Goal: Information Seeking & Learning: Find specific fact

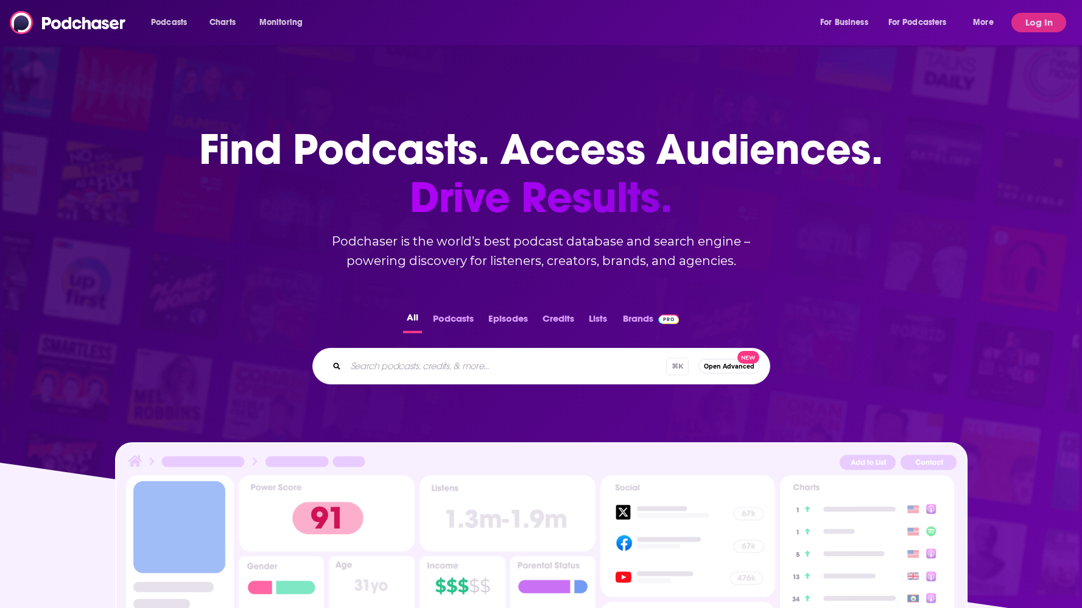
click at [537, 26] on div "Podcasts Charts Monitoring For Business For Podcasters More" at bounding box center [573, 22] width 863 height 19
click at [1026, 30] on button "Log In" at bounding box center [1038, 22] width 55 height 19
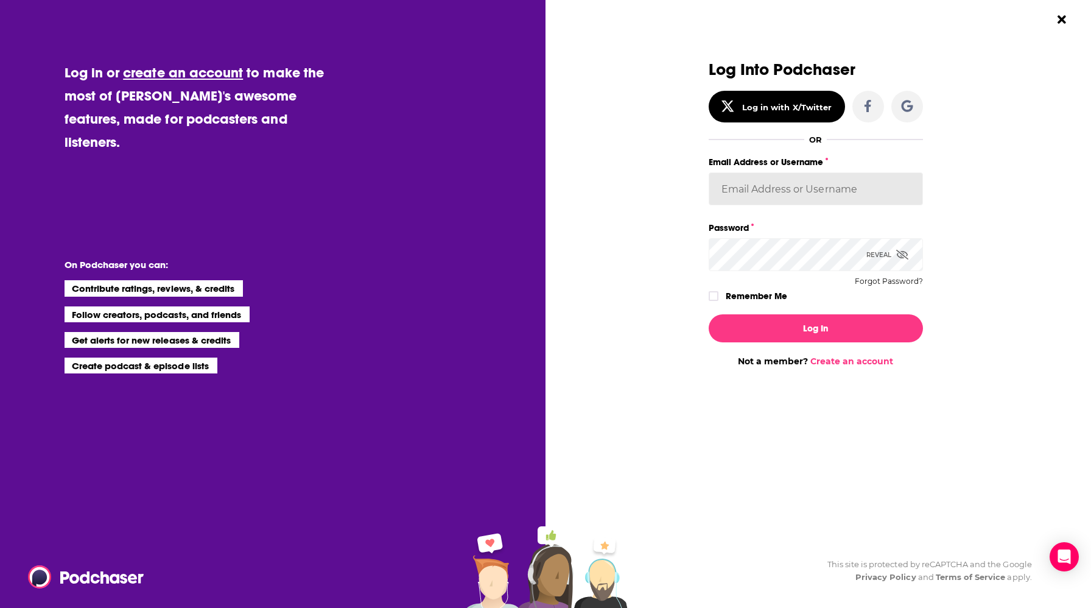
type input "patiencebaldacci"
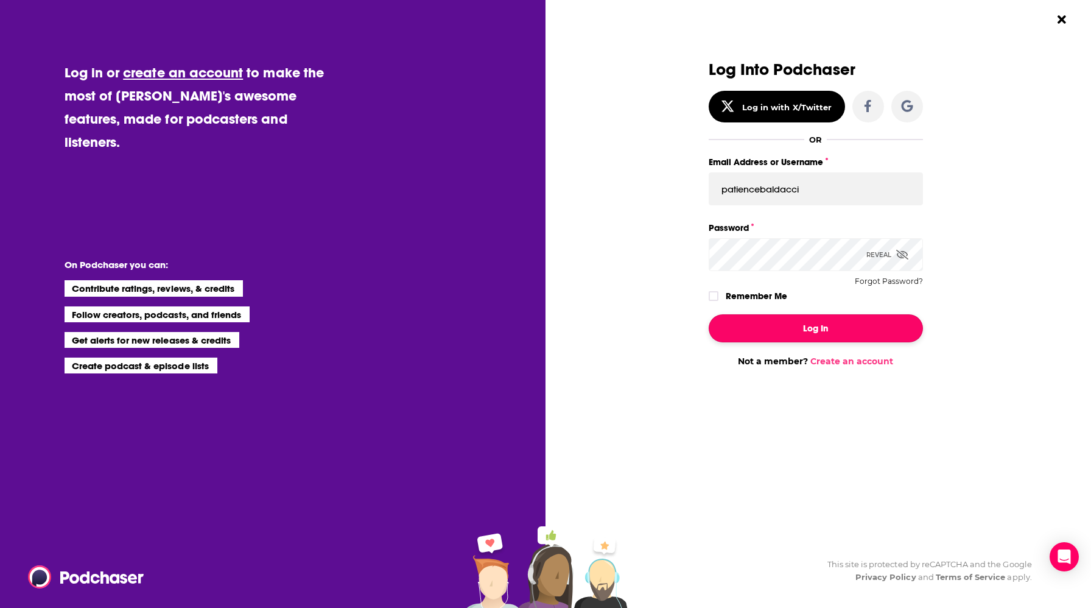
click at [773, 326] on button "Log In" at bounding box center [816, 328] width 214 height 28
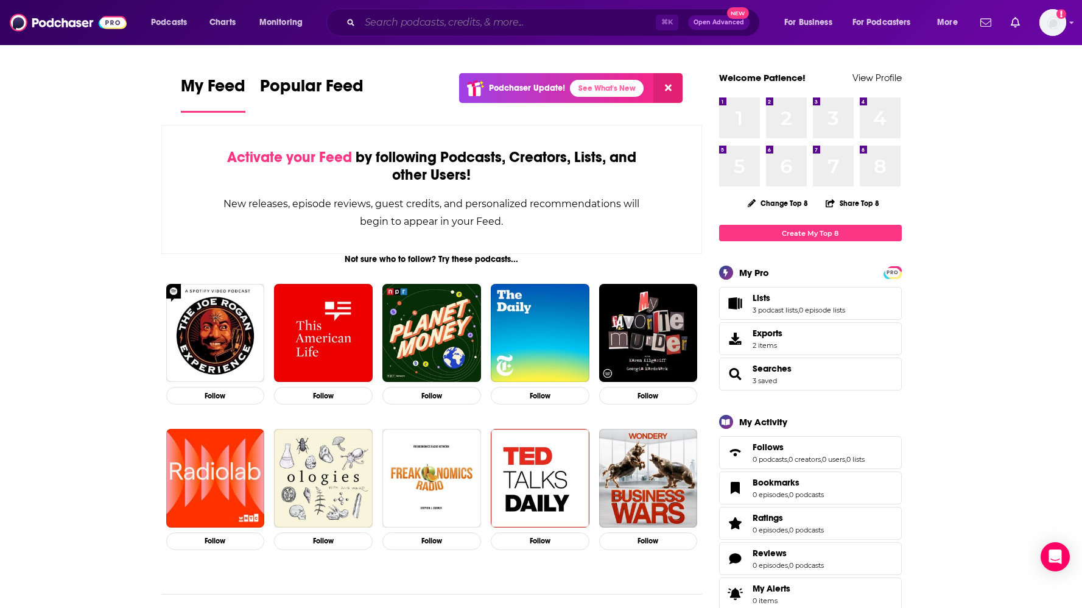
click at [508, 24] on input "Search podcasts, credits, & more..." at bounding box center [508, 22] width 296 height 19
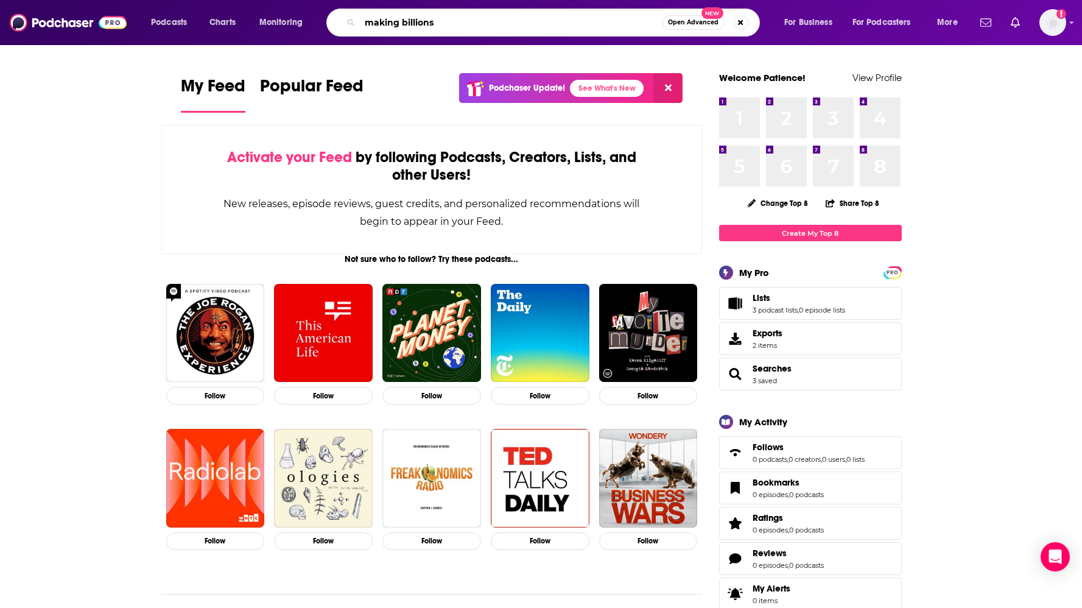
type input "making billions"
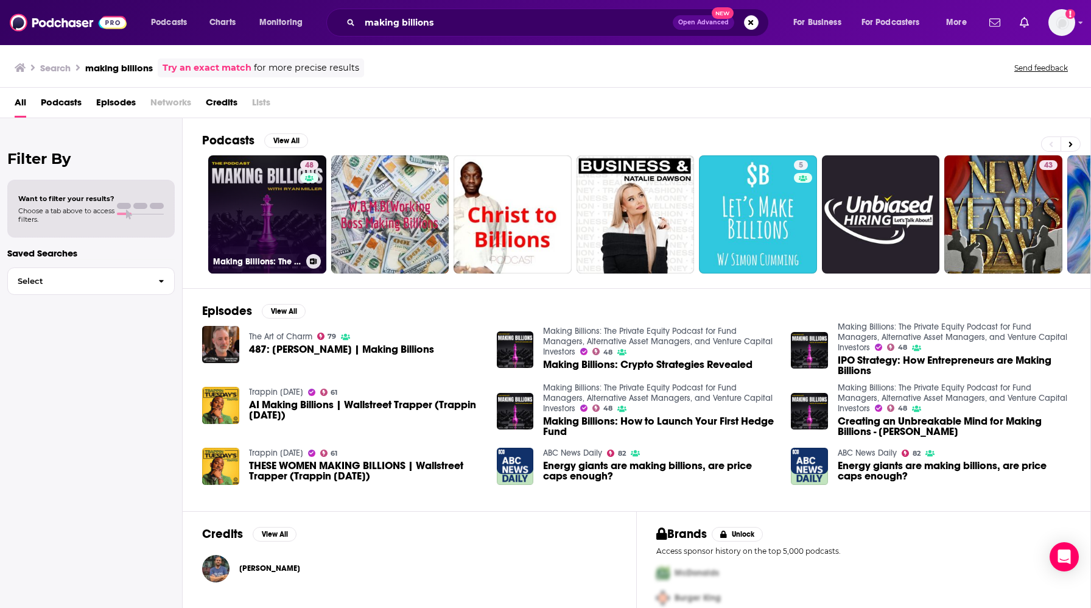
click at [267, 231] on link "48 Making Billions: The Private Equity Podcast for Fund Managers, Alternative A…" at bounding box center [267, 214] width 118 height 118
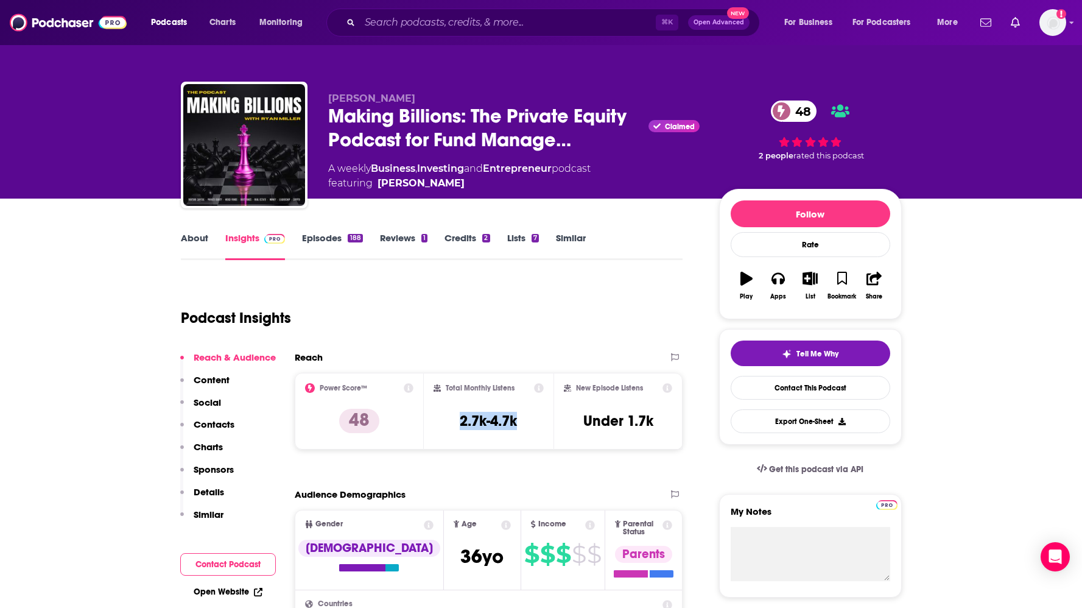
drag, startPoint x: 451, startPoint y: 422, endPoint x: 536, endPoint y: 418, distance: 85.9
click at [536, 418] on div "Total Monthly Listens 2.7k-4.7k" at bounding box center [488, 411] width 110 height 56
copy h3 "2.7k-4.7k"
